Goal: Task Accomplishment & Management: Use online tool/utility

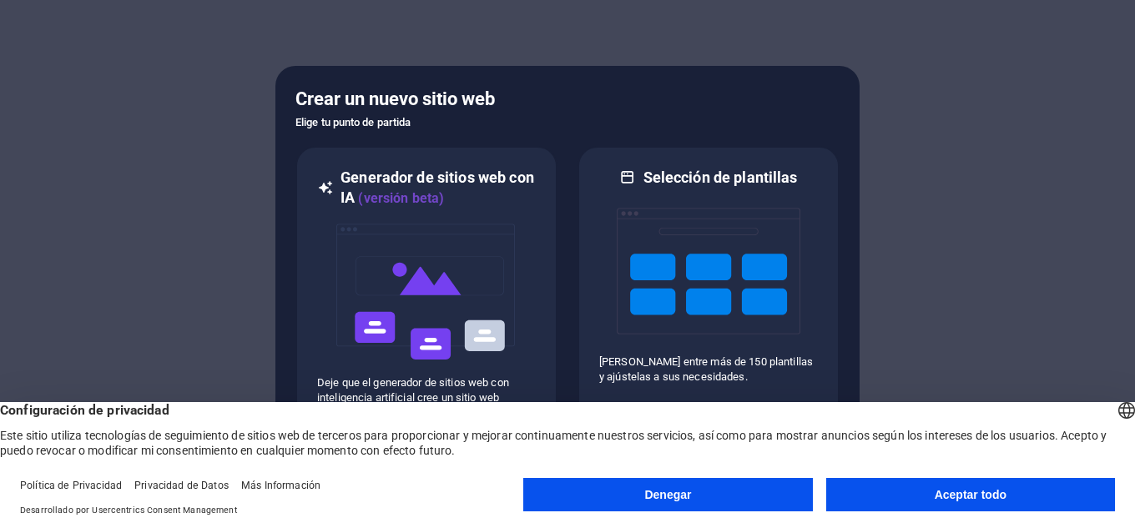
click at [957, 499] on font "Aceptar todo" at bounding box center [970, 494] width 72 height 13
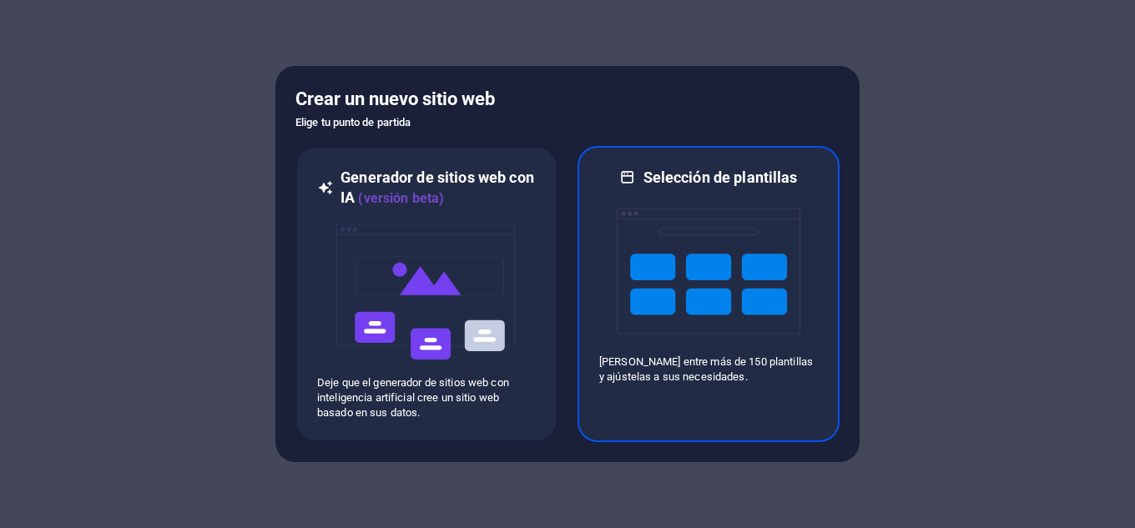
click at [658, 176] on font "Selección de plantillas" at bounding box center [720, 178] width 154 height 18
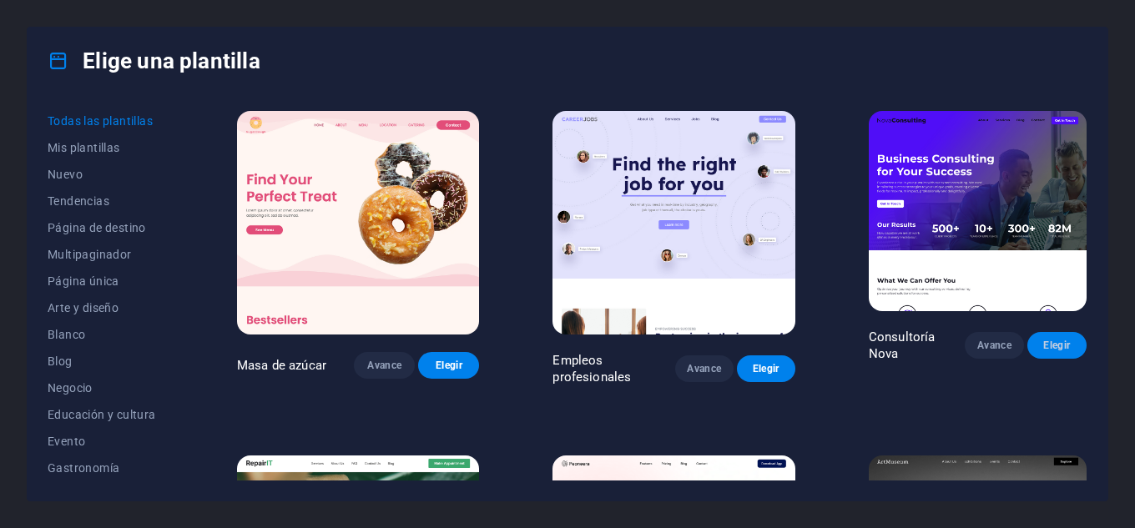
click at [1048, 351] on font "Elegir" at bounding box center [1056, 346] width 27 height 12
